Goal: Task Accomplishment & Management: Manage account settings

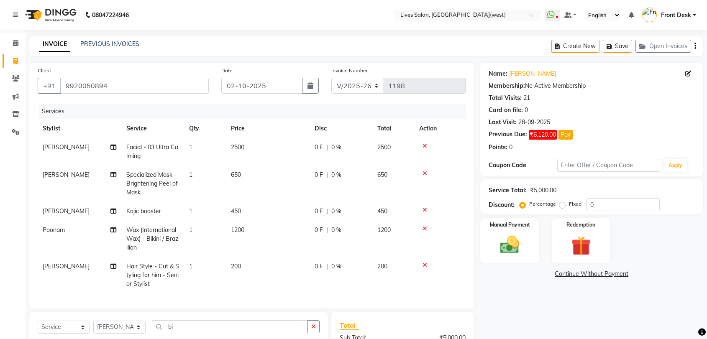
select select "4342"
select select "service"
select select "92753"
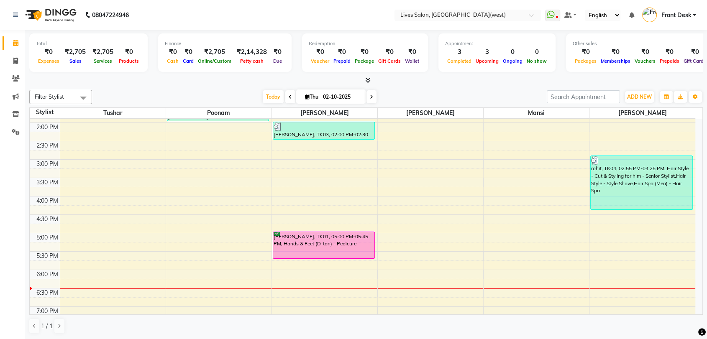
scroll to position [197, 0]
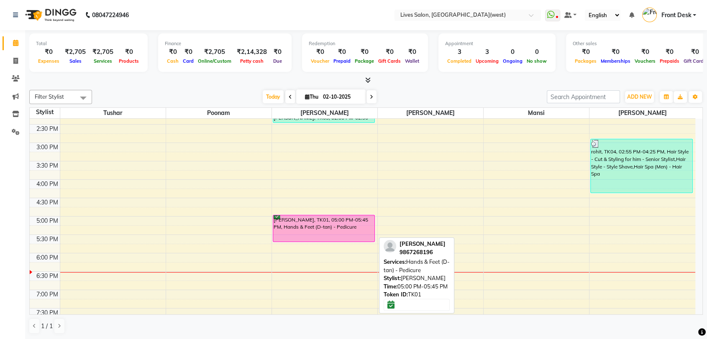
click at [290, 228] on div "[PERSON_NAME], TK01, 05:00 PM-05:45 PM, Hands & Feet (D-tan) - Pedicure" at bounding box center [323, 229] width 101 height 26
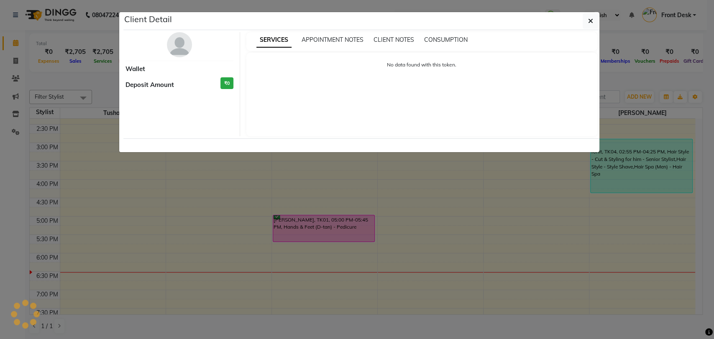
select select "6"
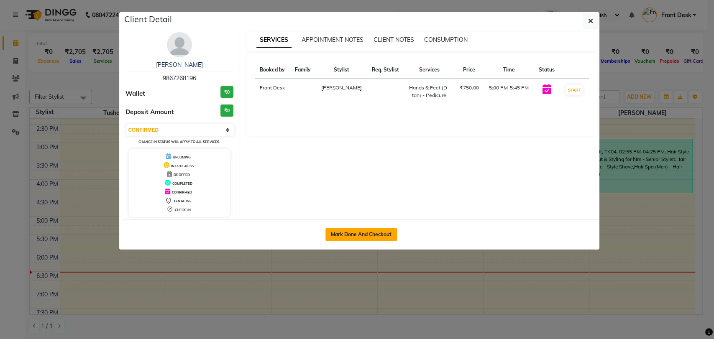
click at [363, 238] on button "Mark Done And Checkout" at bounding box center [362, 234] width 72 height 13
select select "service"
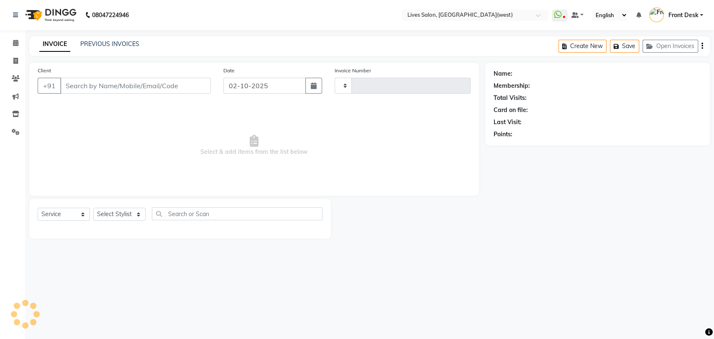
type input "1198"
select select "4342"
type input "9867268196"
select select "24006"
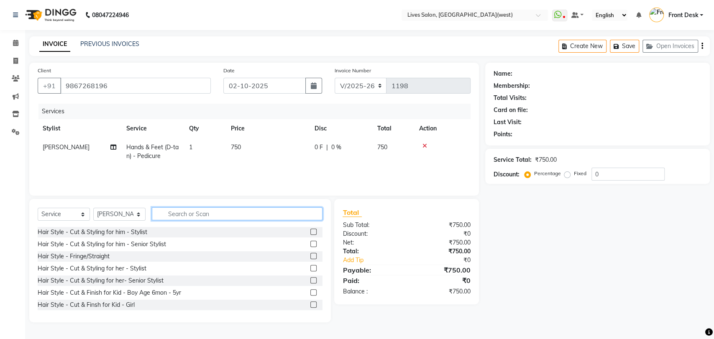
click at [169, 211] on input "text" at bounding box center [237, 214] width 171 height 13
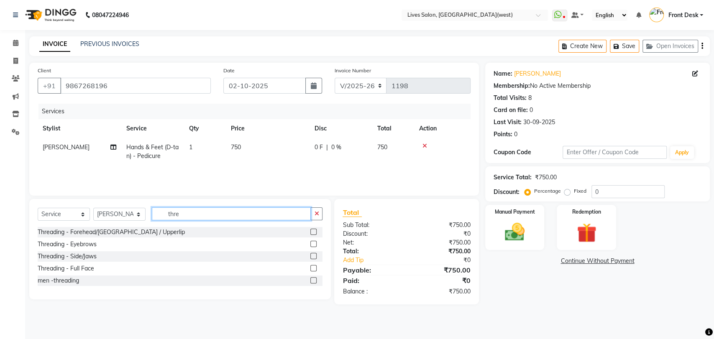
type input "thre"
click at [313, 244] on label at bounding box center [314, 244] width 6 height 6
click at [313, 244] on input "checkbox" at bounding box center [313, 244] width 5 height 5
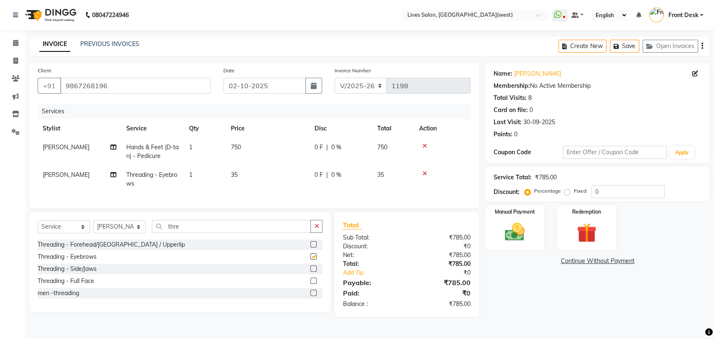
checkbox input "false"
click at [315, 248] on label at bounding box center [314, 244] width 6 height 6
click at [315, 248] on input "checkbox" at bounding box center [313, 244] width 5 height 5
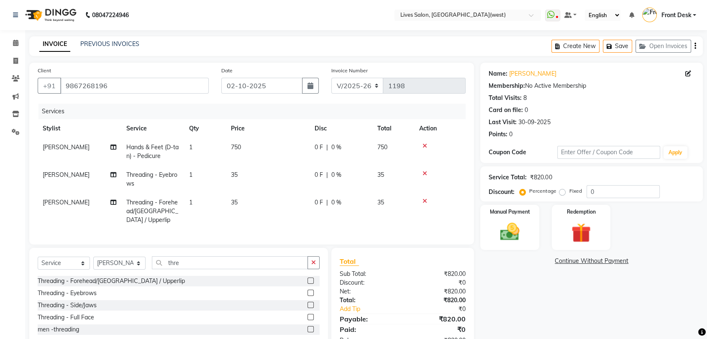
click at [311, 278] on label at bounding box center [311, 281] width 6 height 6
click at [311, 279] on input "checkbox" at bounding box center [310, 281] width 5 height 5
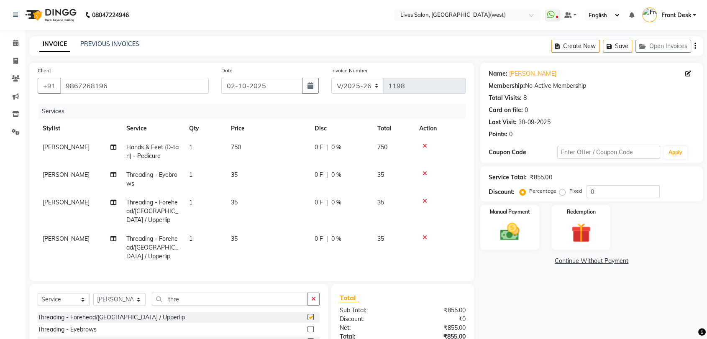
checkbox input "false"
click at [511, 223] on img at bounding box center [509, 232] width 33 height 23
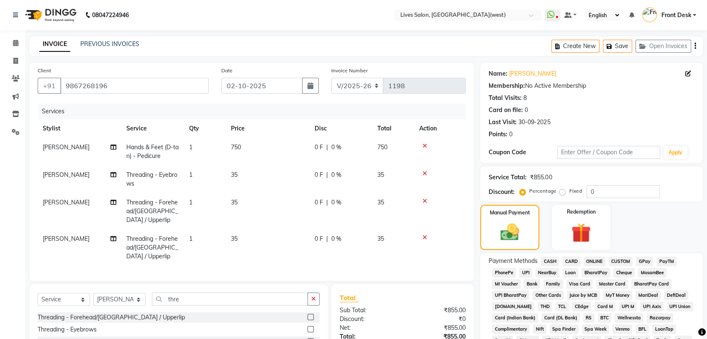
click at [664, 260] on span "PayTM" at bounding box center [667, 262] width 20 height 10
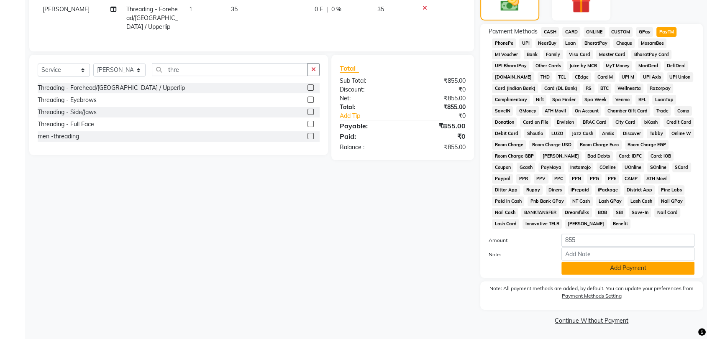
click at [619, 270] on button "Add Payment" at bounding box center [628, 268] width 133 height 13
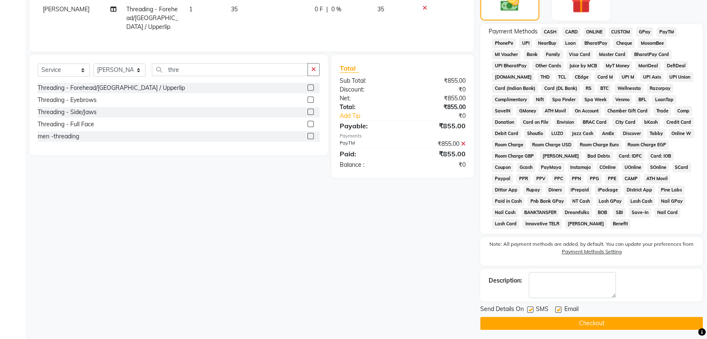
click at [602, 326] on button "Checkout" at bounding box center [591, 323] width 223 height 13
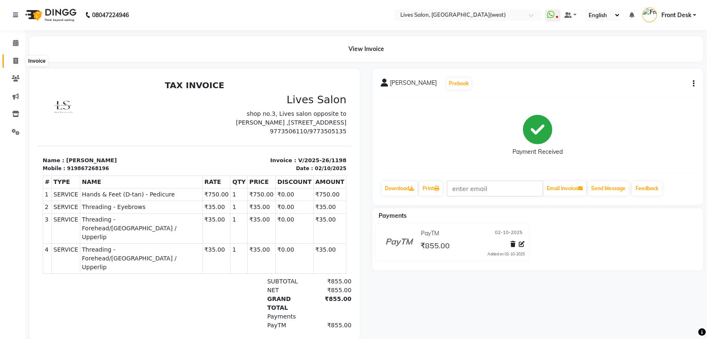
click at [18, 64] on span at bounding box center [15, 62] width 15 height 10
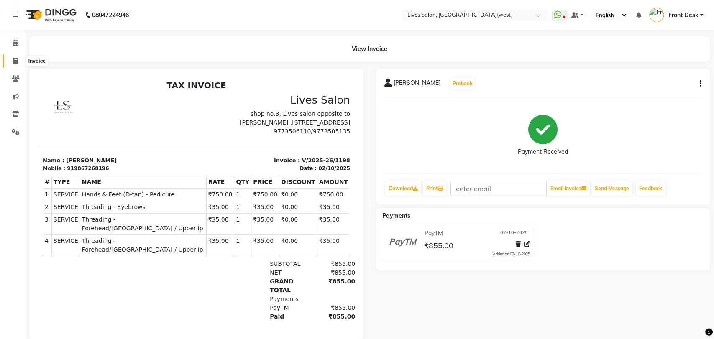
select select "service"
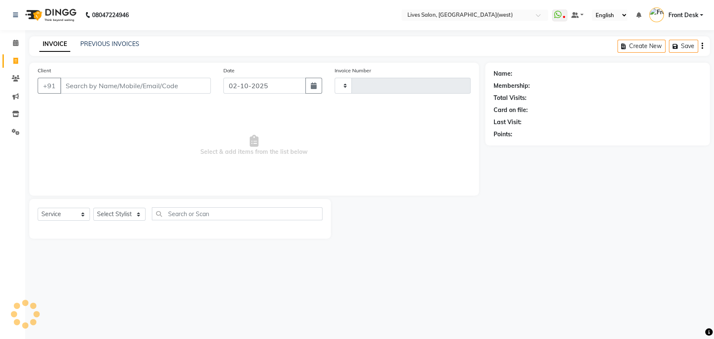
type input "1199"
select select "4342"
click at [127, 90] on input "Client" at bounding box center [135, 86] width 151 height 16
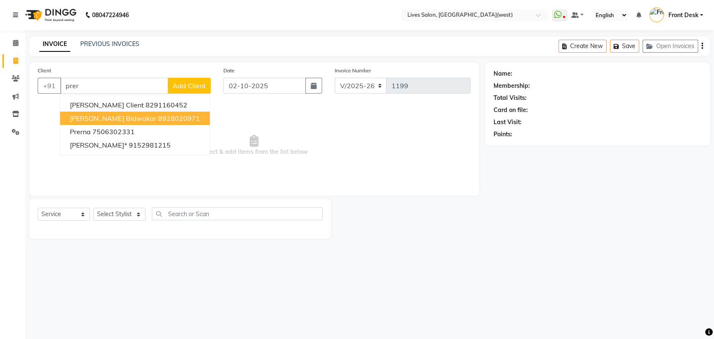
click at [158, 118] on ngb-highlight "8928020971" at bounding box center [179, 118] width 42 height 8
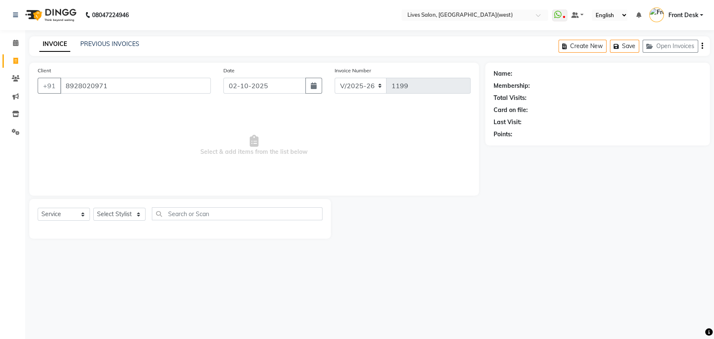
type input "8928020971"
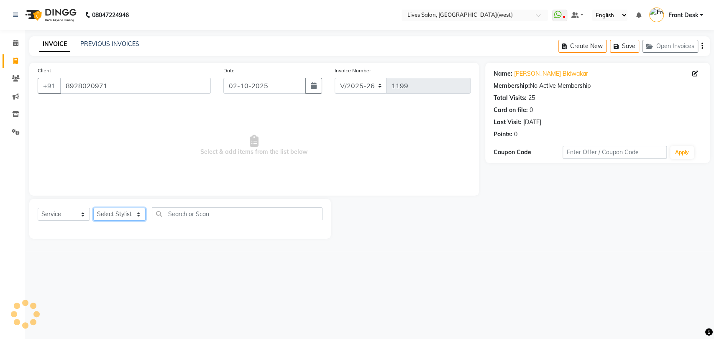
click at [113, 214] on select "Select Stylist [PERSON_NAME] Front Desk [PERSON_NAME] [PERSON_NAME] sameer [PER…" at bounding box center [119, 214] width 52 height 13
select select "24006"
click at [93, 208] on select "Select Stylist [PERSON_NAME] Front Desk [PERSON_NAME] [PERSON_NAME] sameer [PER…" at bounding box center [119, 214] width 52 height 13
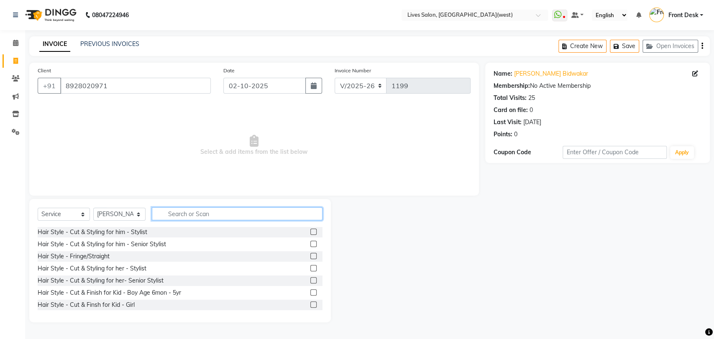
click at [183, 216] on input "text" at bounding box center [237, 214] width 171 height 13
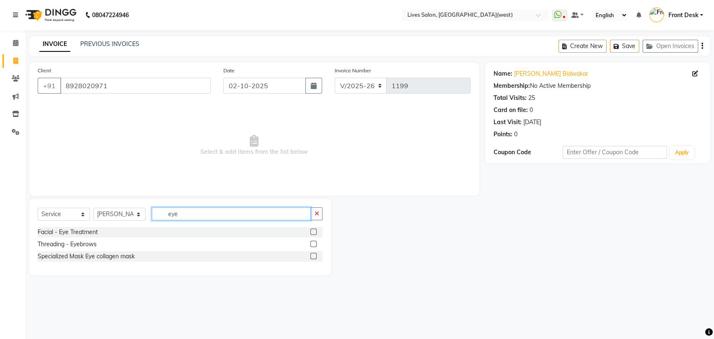
type input "eye"
click at [314, 243] on label at bounding box center [314, 244] width 6 height 6
click at [314, 243] on input "checkbox" at bounding box center [313, 244] width 5 height 5
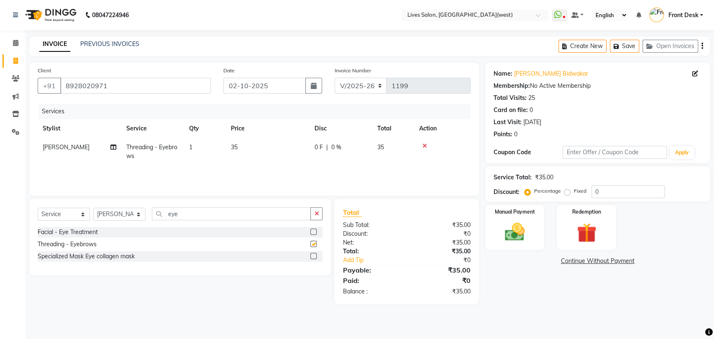
checkbox input "false"
click at [190, 215] on input "eye" at bounding box center [231, 214] width 159 height 13
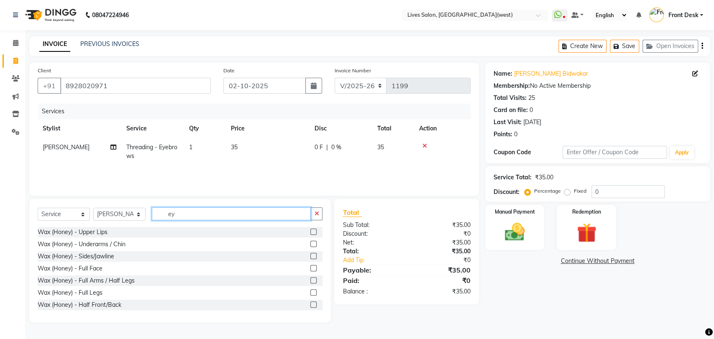
type input "e"
type input "face"
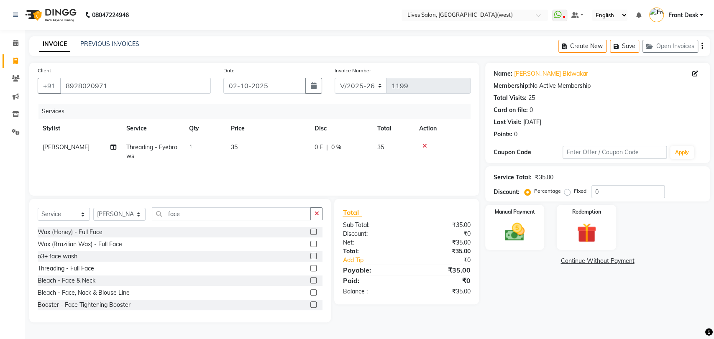
click at [311, 243] on label at bounding box center [314, 244] width 6 height 6
click at [311, 243] on input "checkbox" at bounding box center [313, 244] width 5 height 5
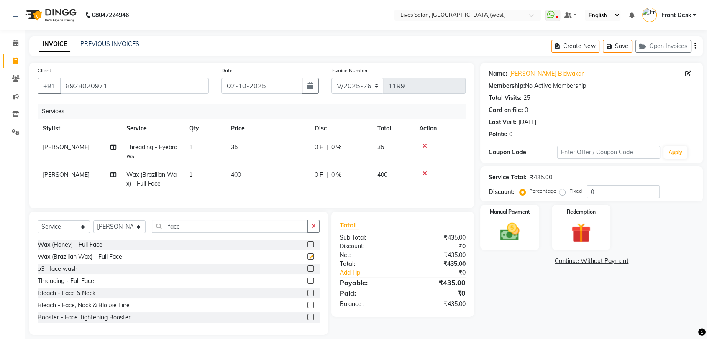
checkbox input "false"
click at [498, 213] on label "Manual Payment" at bounding box center [510, 212] width 42 height 8
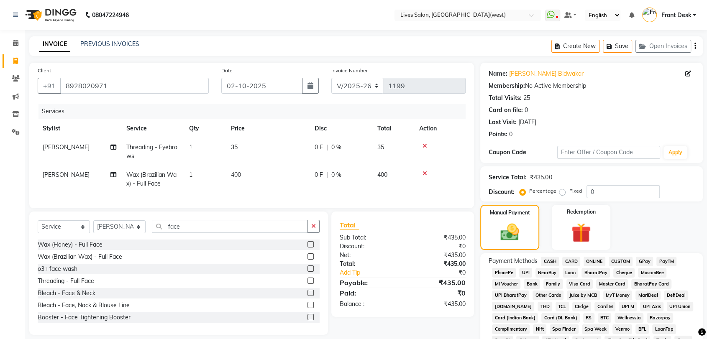
click at [671, 262] on span "PayTM" at bounding box center [667, 262] width 20 height 10
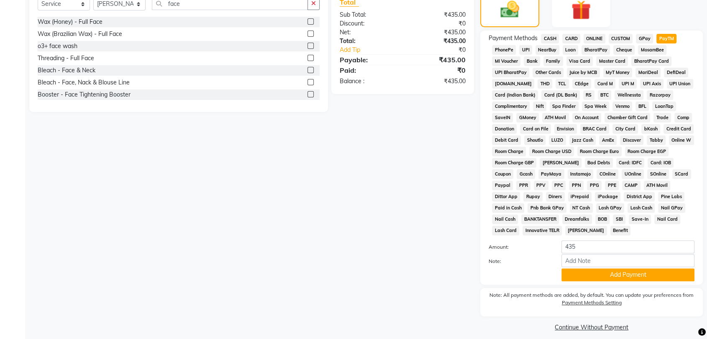
scroll to position [230, 0]
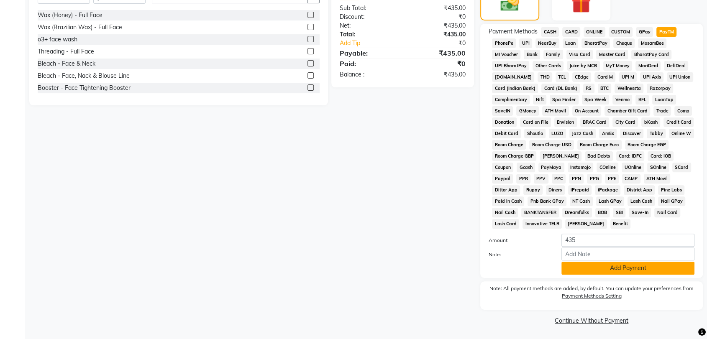
click at [604, 268] on button "Add Payment" at bounding box center [628, 268] width 133 height 13
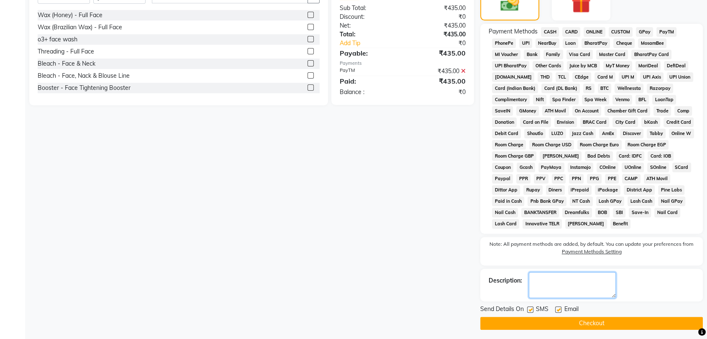
click at [549, 284] on textarea at bounding box center [572, 285] width 87 height 26
click at [539, 282] on textarea at bounding box center [572, 285] width 87 height 26
type textarea "45 extra"
click at [575, 324] on button "Checkout" at bounding box center [591, 323] width 223 height 13
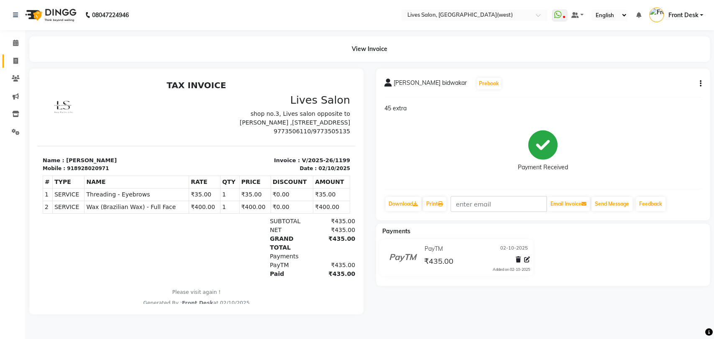
click at [14, 66] on link "Invoice" at bounding box center [13, 61] width 20 height 14
select select "service"
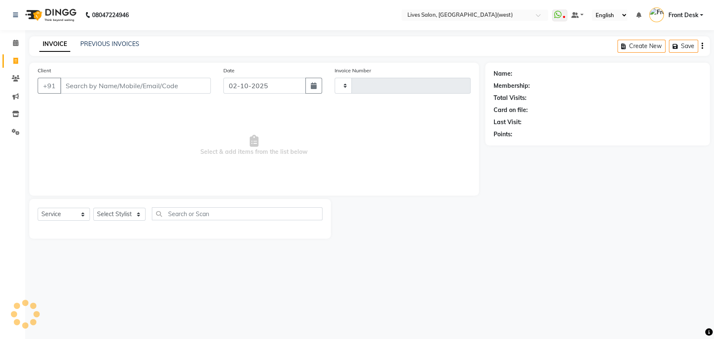
type input "1200"
select select "4342"
click at [98, 44] on link "PREVIOUS INVOICES" at bounding box center [109, 44] width 59 height 8
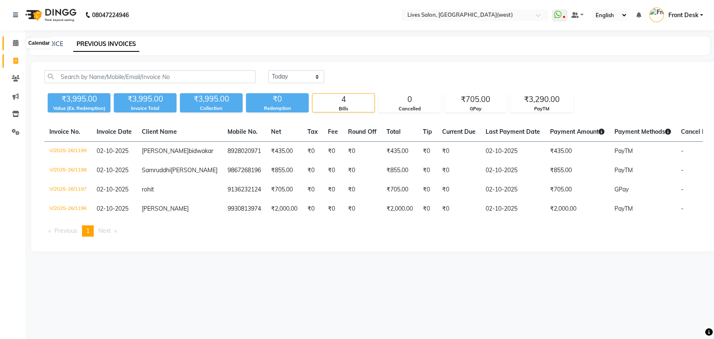
click at [16, 39] on span at bounding box center [15, 44] width 15 height 10
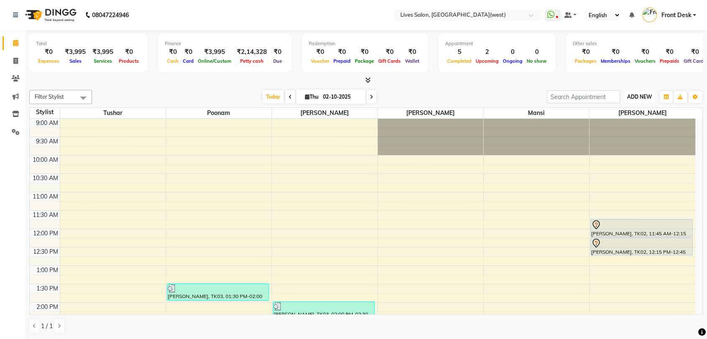
click at [638, 99] on span "ADD NEW" at bounding box center [639, 97] width 25 height 6
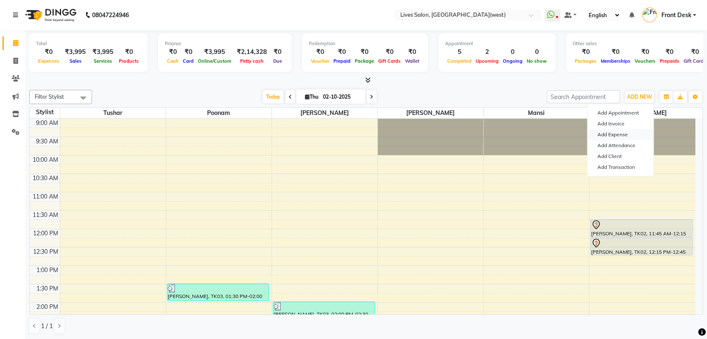
click at [603, 136] on link "Add Expense" at bounding box center [621, 134] width 66 height 11
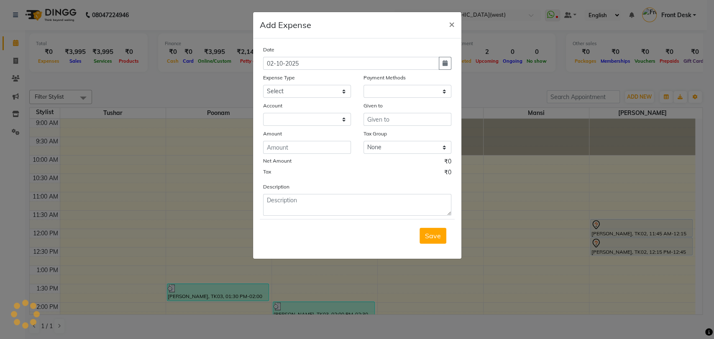
select select "1"
select select "3147"
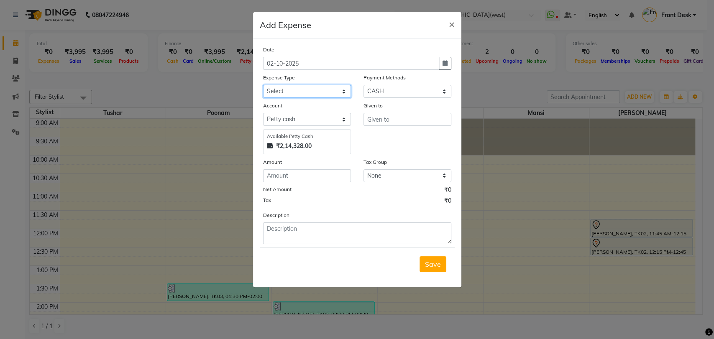
click at [281, 90] on select "Select Advance Salary Bank charges Cash Deposited to bank Cash Handed Over to O…" at bounding box center [307, 91] width 88 height 13
select select "7286"
click at [263, 85] on select "Select Advance Salary Bank charges Cash Deposited to bank Cash Handed Over to O…" at bounding box center [307, 91] width 88 height 13
click at [282, 172] on input "number" at bounding box center [307, 176] width 88 height 13
type input "200"
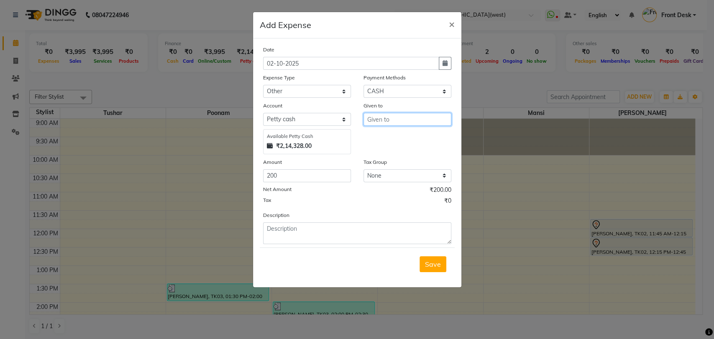
click at [371, 118] on input "text" at bounding box center [408, 119] width 88 height 13
type input "p"
type input "salon"
click at [426, 265] on span "Save" at bounding box center [433, 264] width 16 height 8
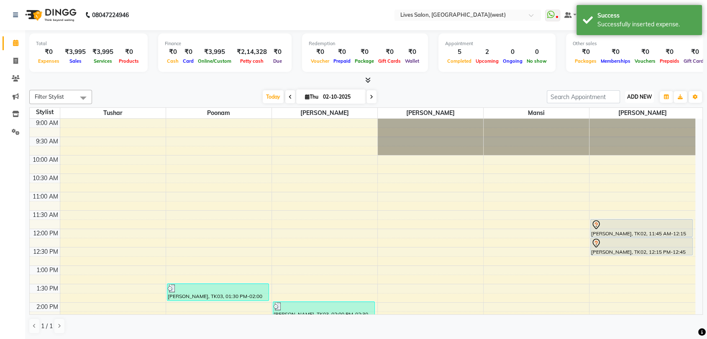
click at [634, 96] on span "ADD NEW" at bounding box center [639, 97] width 25 height 6
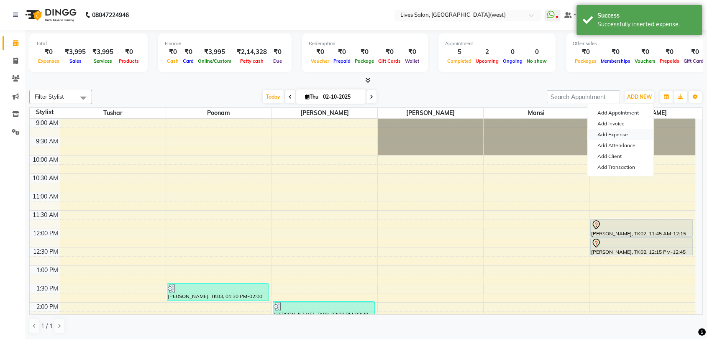
click at [615, 135] on link "Add Expense" at bounding box center [621, 134] width 66 height 11
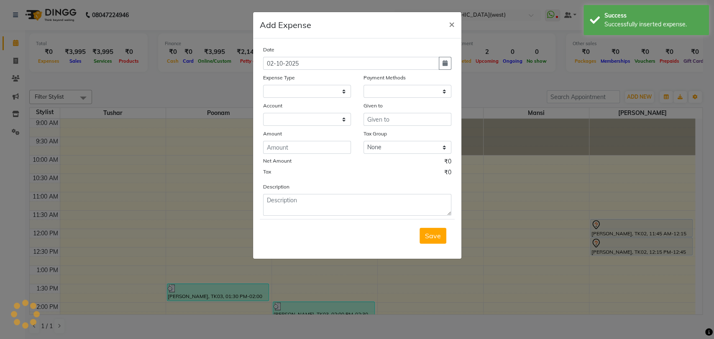
select select "1"
select select "3147"
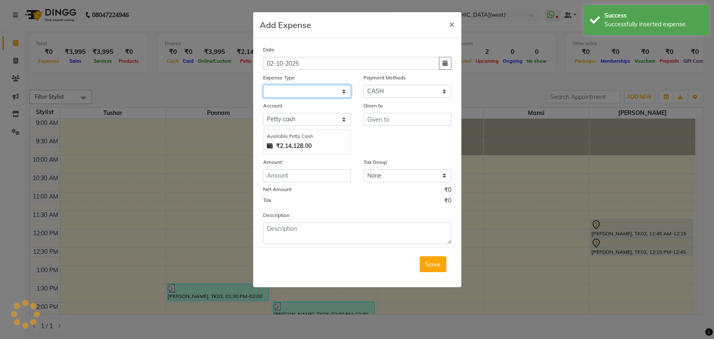
click at [289, 86] on select at bounding box center [307, 91] width 88 height 13
select select "7284"
click at [390, 178] on select "None GST 5% GST" at bounding box center [408, 176] width 88 height 13
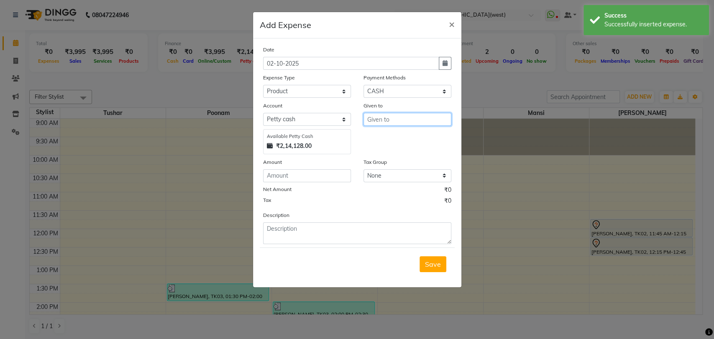
click at [382, 116] on input "text" at bounding box center [408, 119] width 88 height 13
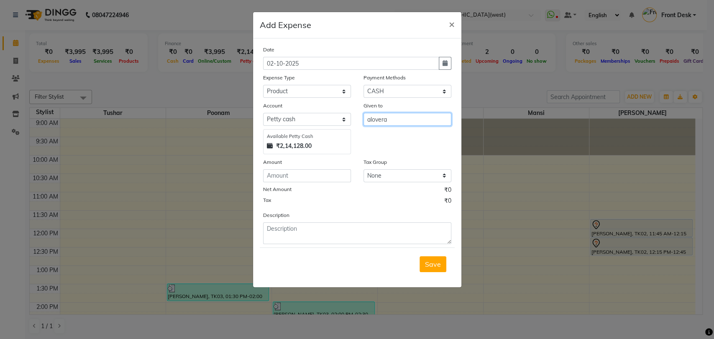
type input "alovera"
click at [274, 180] on input "number" at bounding box center [307, 176] width 88 height 13
type input "100"
click at [432, 266] on span "Save" at bounding box center [433, 264] width 16 height 8
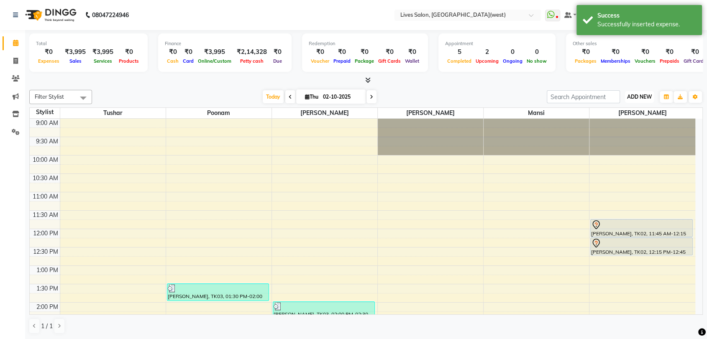
click at [640, 101] on button "ADD NEW Toggle Dropdown" at bounding box center [639, 97] width 29 height 12
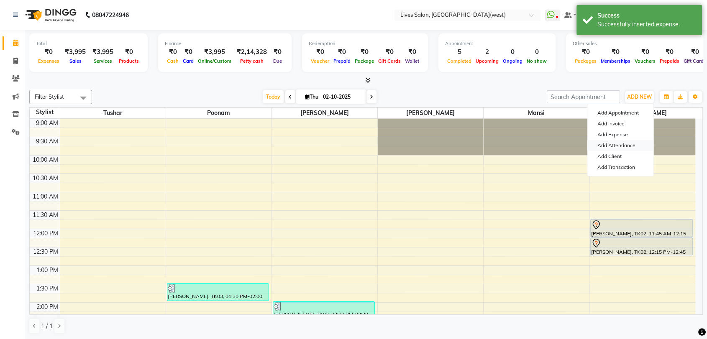
click at [623, 148] on link "Add Attendance" at bounding box center [621, 145] width 66 height 11
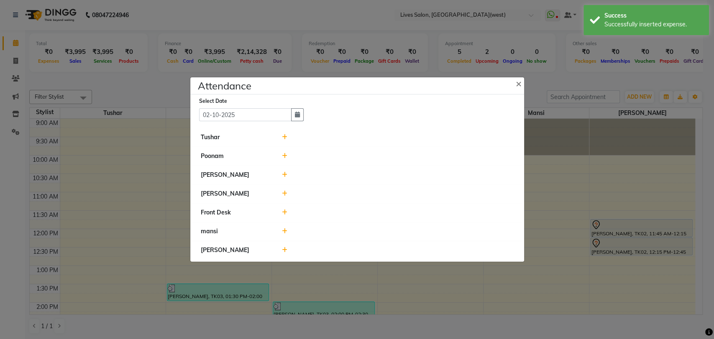
click at [285, 173] on icon at bounding box center [284, 175] width 5 height 6
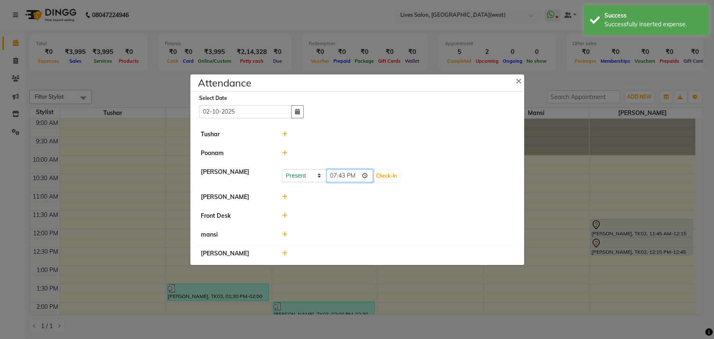
click at [334, 175] on input "19:43" at bounding box center [349, 176] width 47 height 13
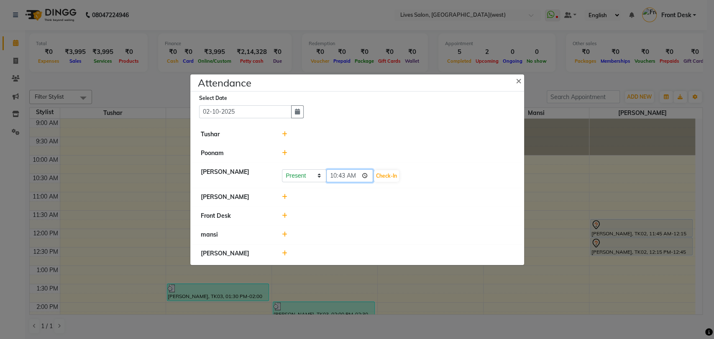
click at [344, 176] on input "10:43" at bounding box center [349, 176] width 47 height 13
type input "10:20"
click at [381, 170] on button "Check-In" at bounding box center [386, 176] width 25 height 12
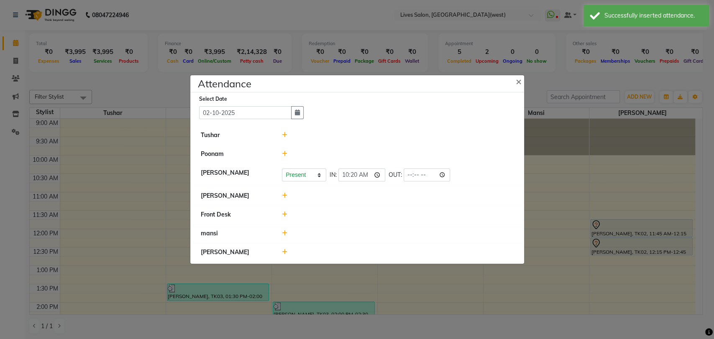
click at [284, 249] on icon at bounding box center [284, 252] width 5 height 6
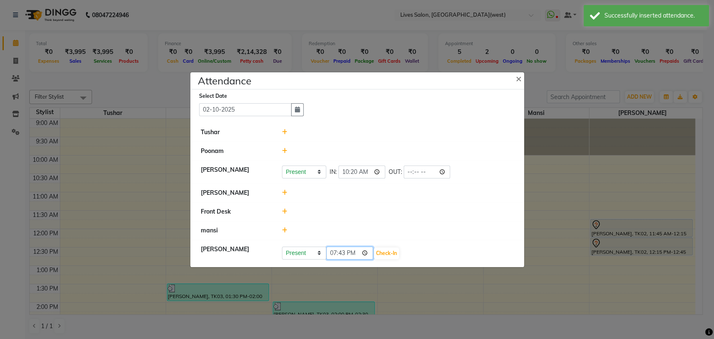
click at [332, 254] on input "19:43" at bounding box center [349, 253] width 47 height 13
type input "10:30"
click at [383, 257] on button "Check-In" at bounding box center [386, 254] width 25 height 12
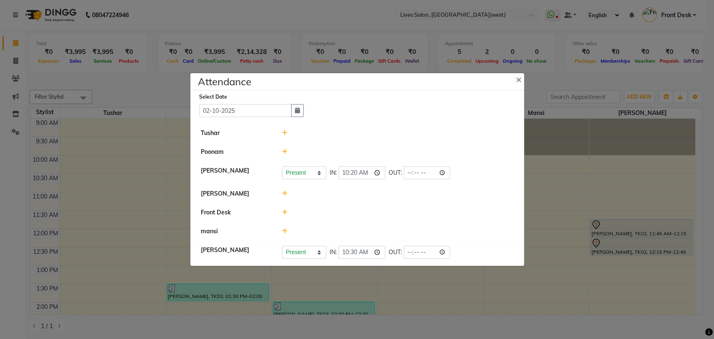
click at [287, 193] on icon at bounding box center [284, 194] width 5 height 6
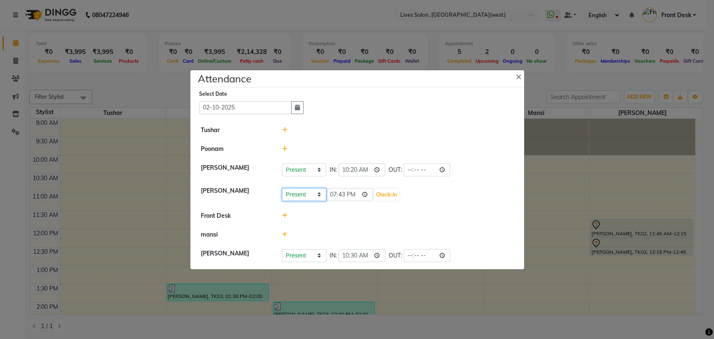
click at [306, 195] on select "Present Absent Late Half Day Weekly Off" at bounding box center [304, 194] width 44 height 13
select select "A"
click at [282, 188] on select "Present Absent Late Half Day Weekly Off" at bounding box center [304, 194] width 44 height 13
click at [331, 194] on button "Save" at bounding box center [335, 195] width 16 height 12
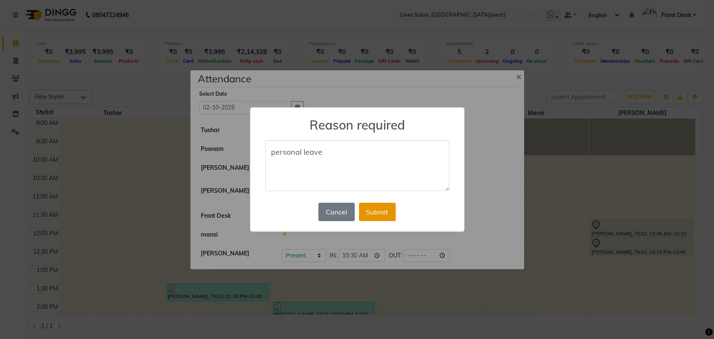
type textarea "personal leave"
click at [378, 211] on button "Submit" at bounding box center [377, 212] width 37 height 18
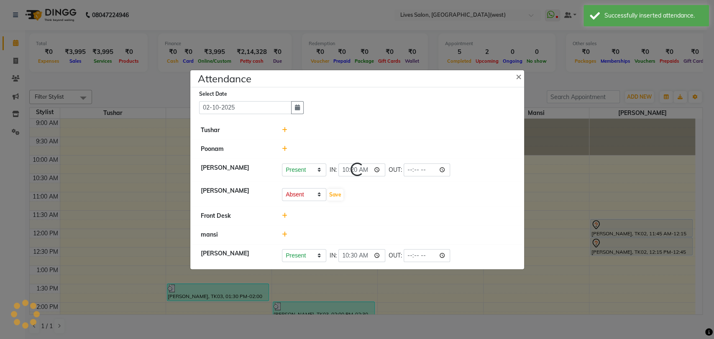
select select "A"
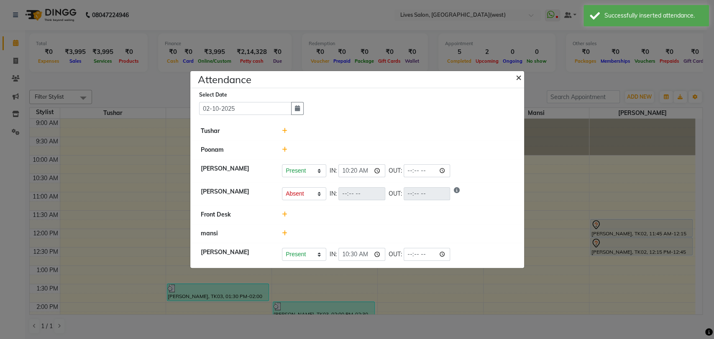
click at [521, 78] on span "×" at bounding box center [519, 77] width 6 height 13
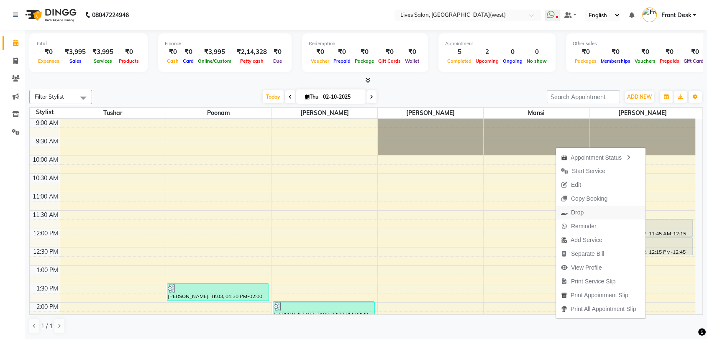
click at [583, 215] on span "Drop" at bounding box center [572, 213] width 33 height 14
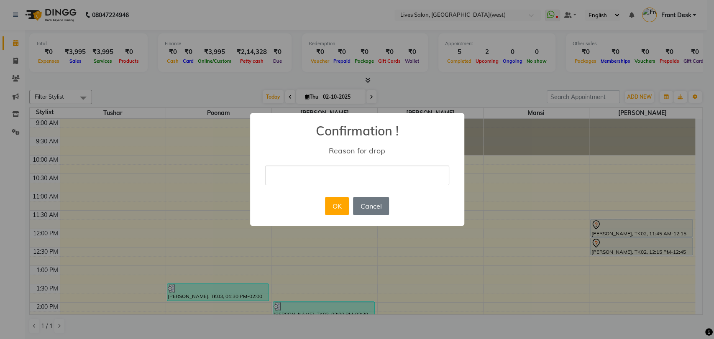
click at [268, 174] on input "text" at bounding box center [357, 176] width 184 height 20
type input "done"
click at [344, 208] on button "OK" at bounding box center [337, 206] width 24 height 18
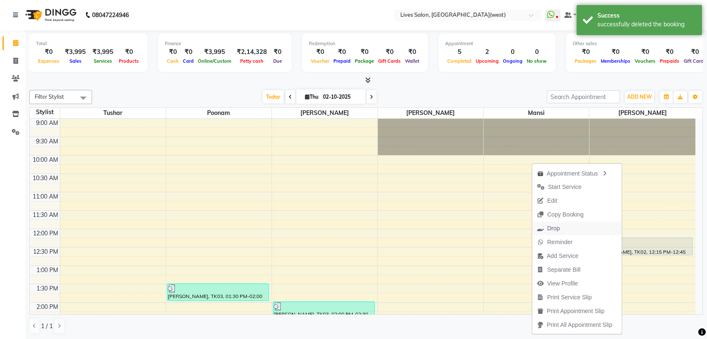
click at [556, 229] on span "Drop" at bounding box center [553, 228] width 13 height 9
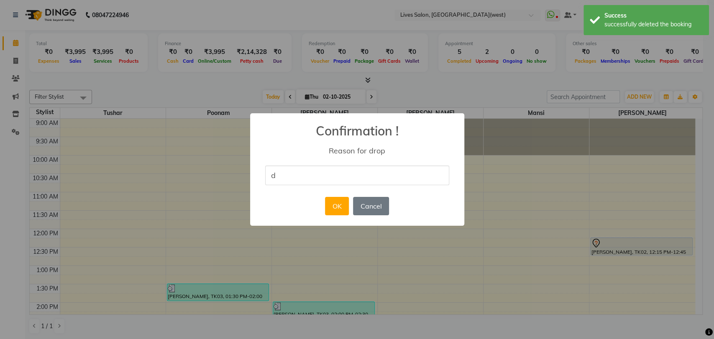
click at [288, 170] on input "d" at bounding box center [357, 176] width 184 height 20
type input "done"
click at [335, 215] on button "OK" at bounding box center [337, 206] width 24 height 18
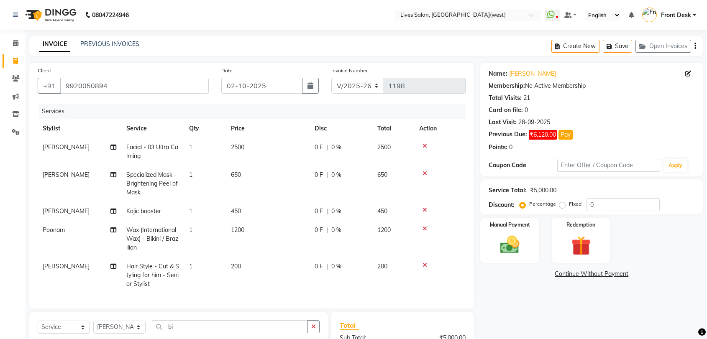
select select "4342"
select select "service"
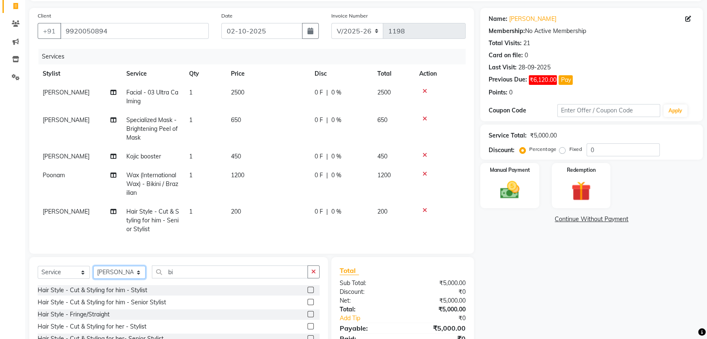
click at [112, 279] on select "Select Stylist [PERSON_NAME] Front Desk [PERSON_NAME] [PERSON_NAME] sameer [PER…" at bounding box center [119, 272] width 52 height 13
select select "24005"
click at [93, 273] on select "Select Stylist [PERSON_NAME] Front Desk [PERSON_NAME] [PERSON_NAME] sameer [PER…" at bounding box center [119, 272] width 52 height 13
click at [194, 277] on input "bi" at bounding box center [230, 272] width 156 height 13
type input "b"
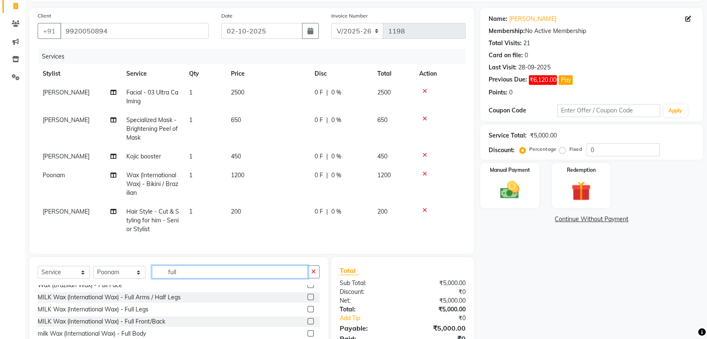
scroll to position [70, 0]
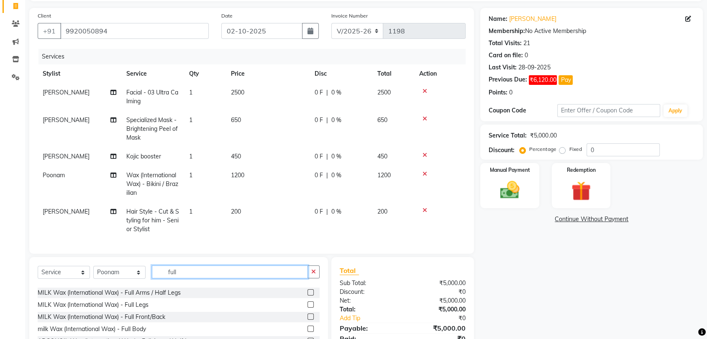
type input "full"
click at [308, 308] on label at bounding box center [311, 305] width 6 height 6
click at [308, 308] on input "checkbox" at bounding box center [310, 305] width 5 height 5
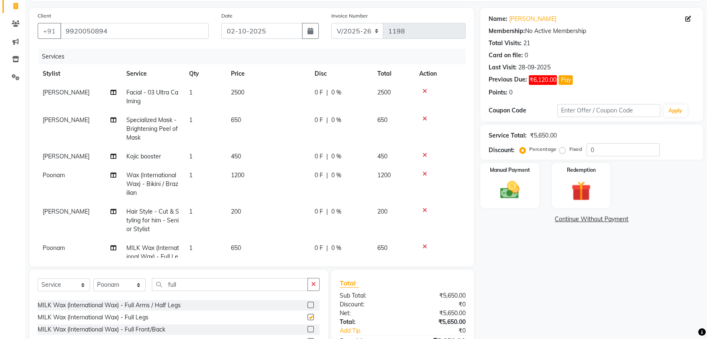
checkbox input "false"
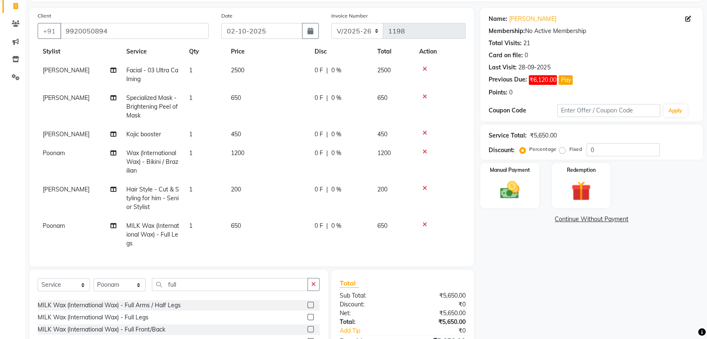
scroll to position [31, 0]
